Goal: Download file/media

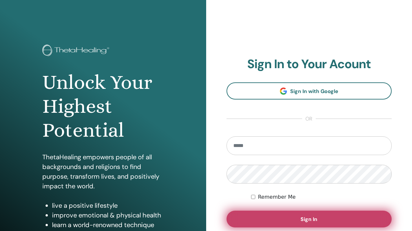
type input "**********"
click at [250, 217] on button "Sign In" at bounding box center [310, 219] width 166 height 17
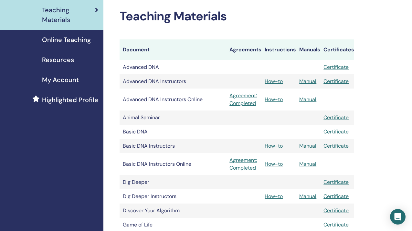
scroll to position [101, 0]
click at [308, 145] on link "Manual" at bounding box center [307, 145] width 17 height 7
